Goal: Task Accomplishment & Management: Complete application form

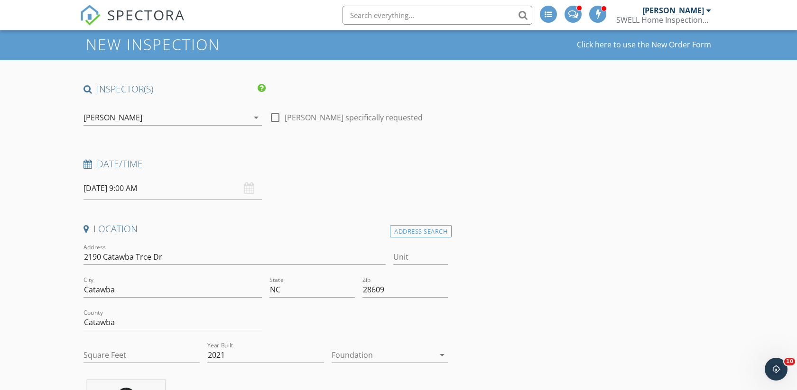
scroll to position [41, 0]
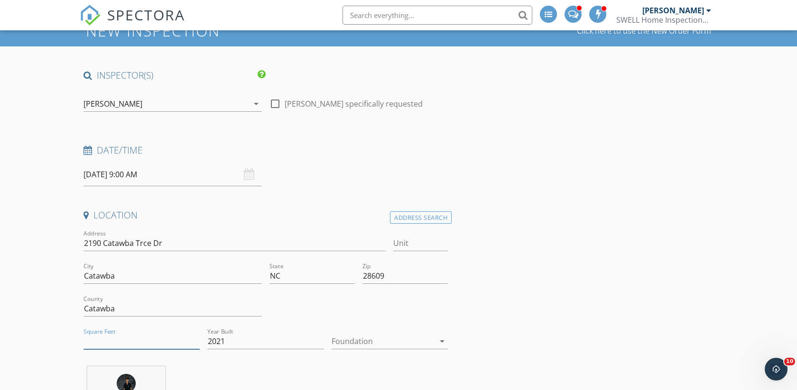
click at [105, 336] on input "Square Feet" at bounding box center [141, 342] width 116 height 16
type input "2565"
click at [251, 342] on input "2021" at bounding box center [265, 342] width 116 height 16
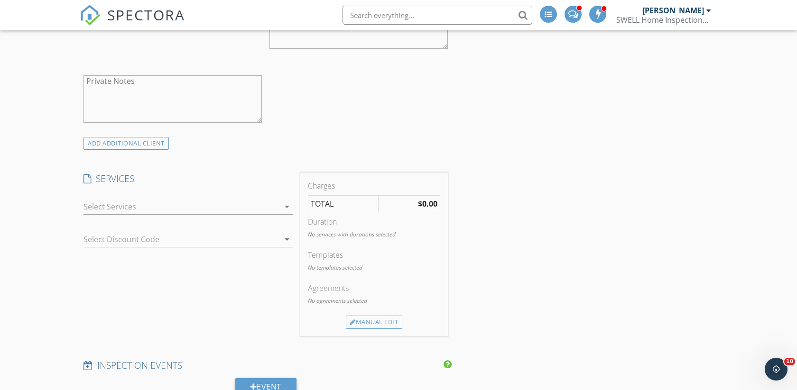
scroll to position [736, 0]
type input "2025"
click at [282, 206] on icon "arrow_drop_down" at bounding box center [286, 205] width 11 height 11
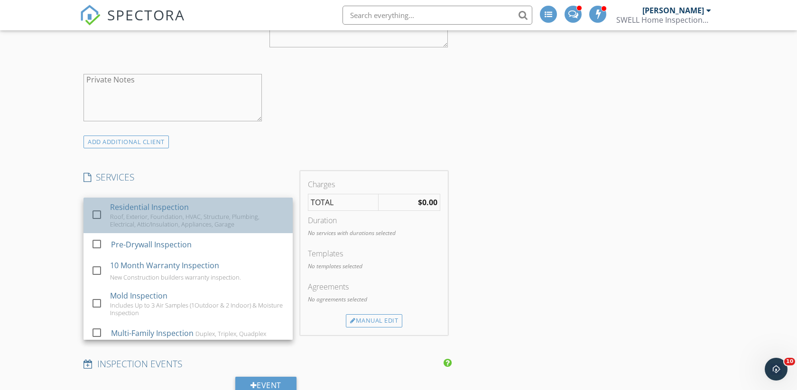
click at [212, 215] on div "Roof, Exterior, Foundation, HVAC, Structure, Plumbing, Electrical, Attic/Insula…" at bounding box center [197, 220] width 175 height 15
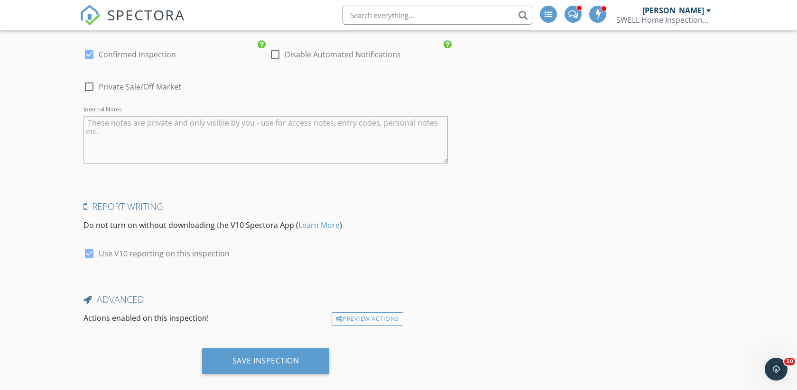
scroll to position [1589, 0]
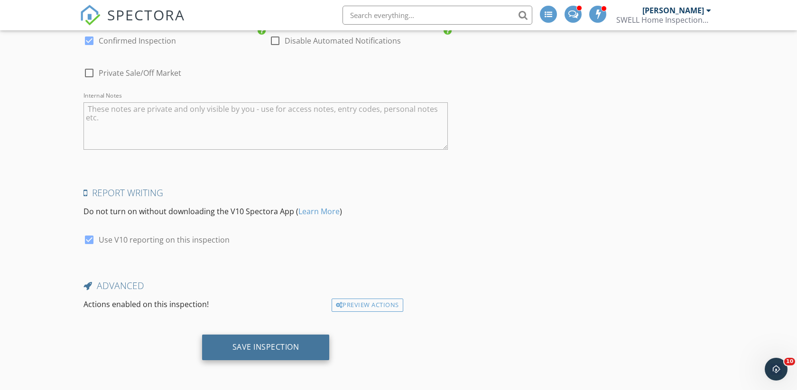
click at [261, 351] on div "Save Inspection" at bounding box center [265, 346] width 67 height 9
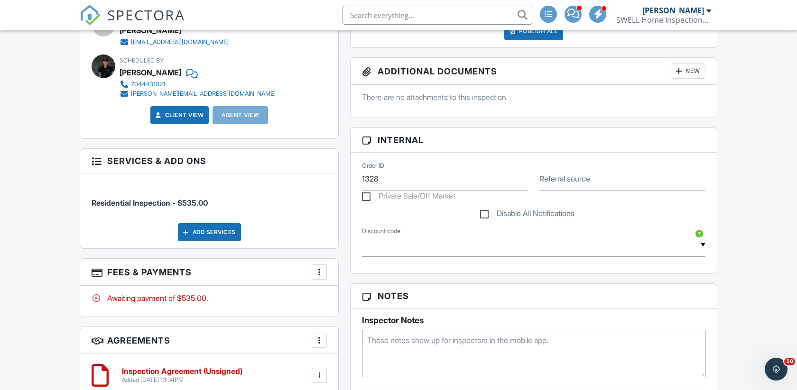
scroll to position [348, 0]
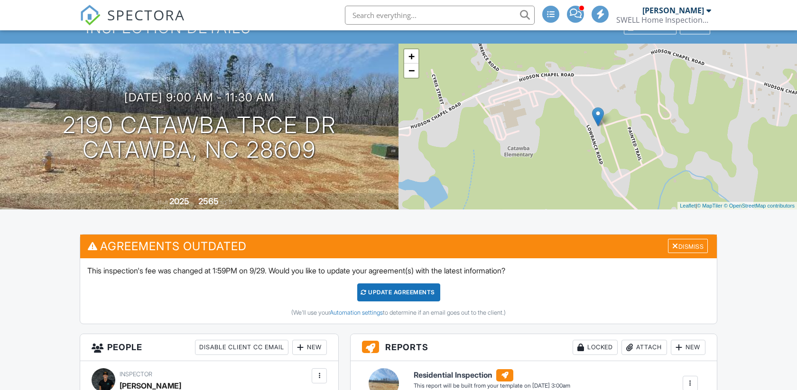
click at [399, 290] on div "Update Agreements" at bounding box center [398, 293] width 83 height 18
